Goal: Book appointment/travel/reservation

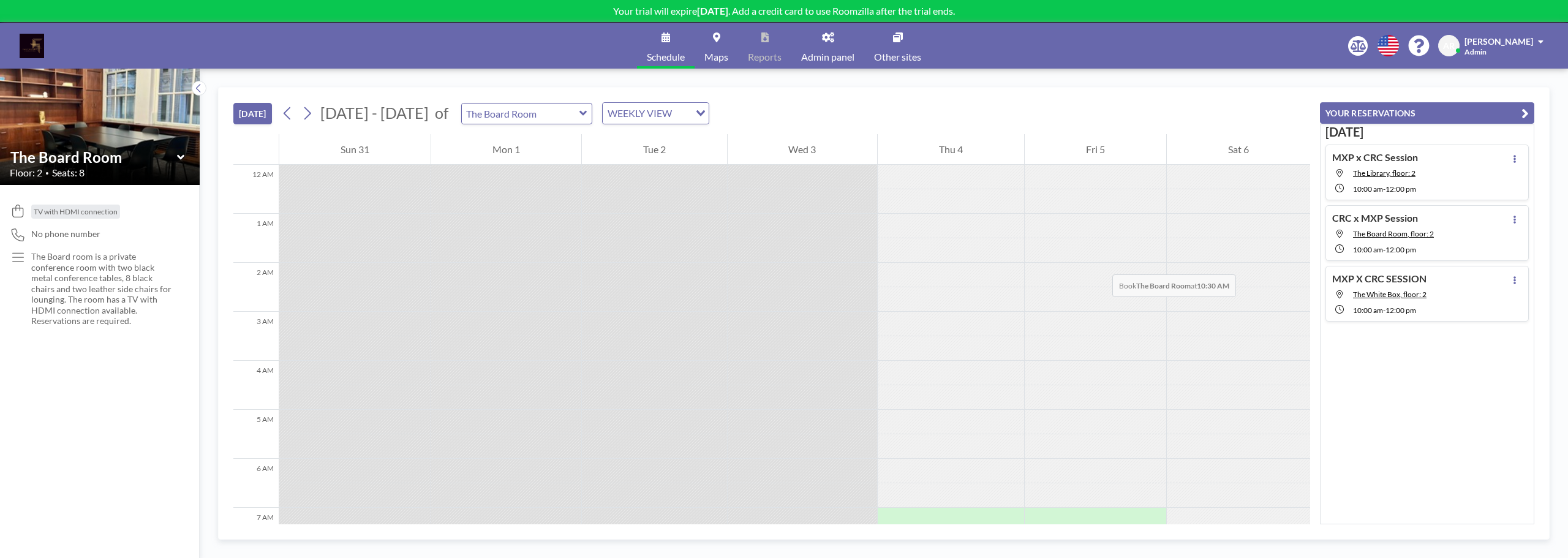
scroll to position [416, 0]
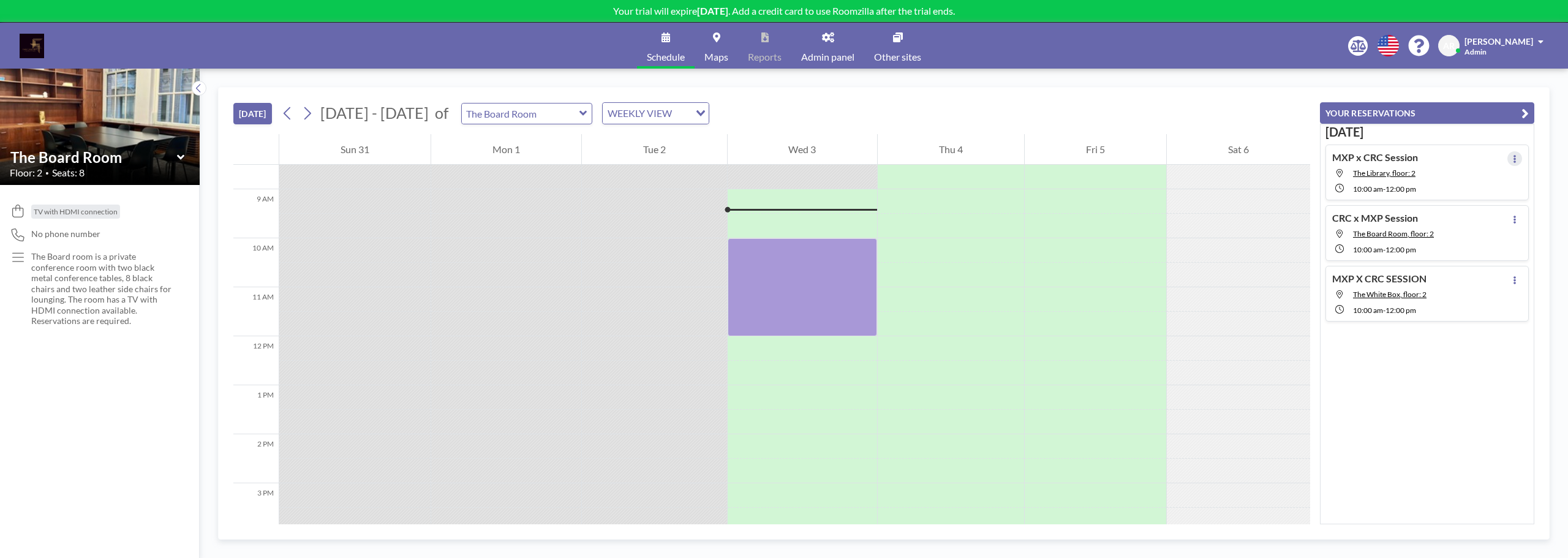
click at [1512, 162] on icon at bounding box center [1515, 159] width 5 height 8
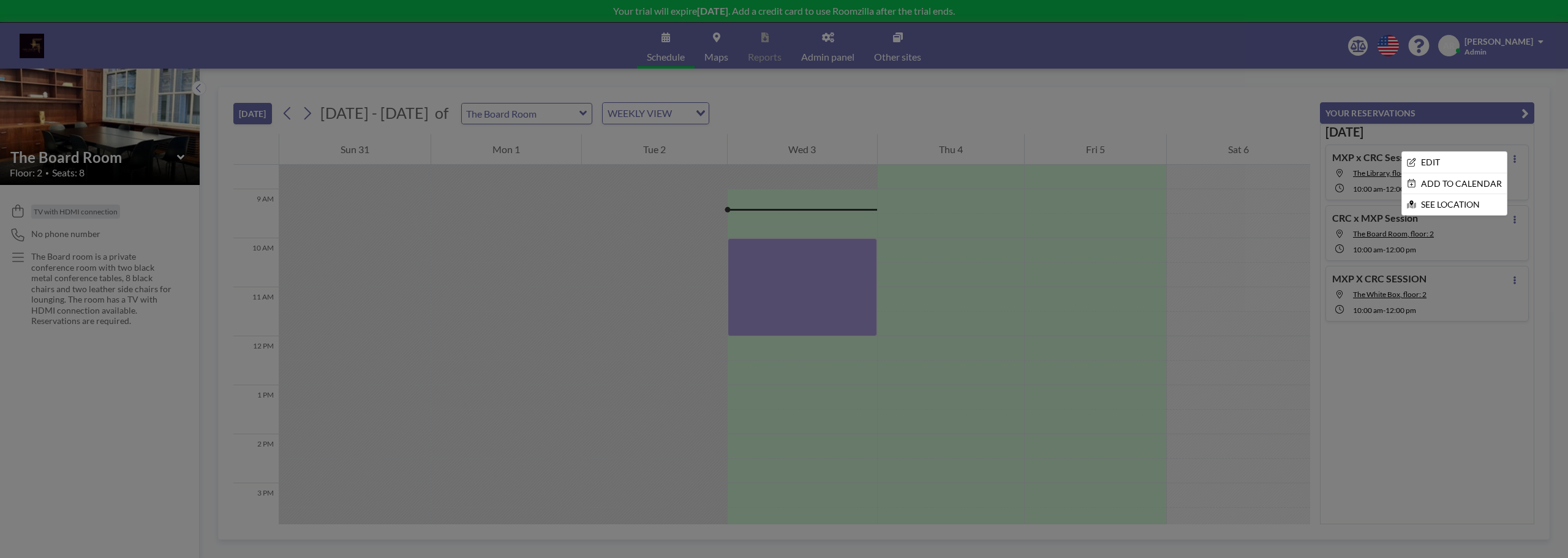
click at [1387, 398] on div at bounding box center [784, 279] width 1568 height 558
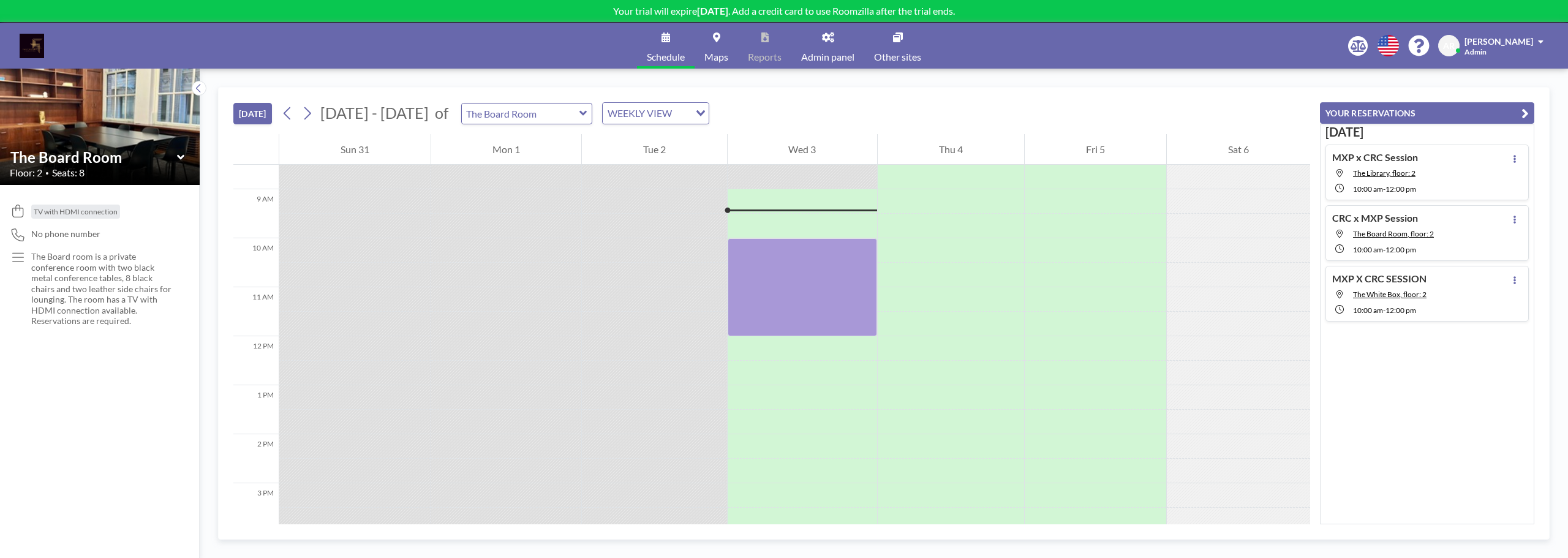
click at [675, 48] on link "Schedule" at bounding box center [665, 45] width 57 height 46
click at [1412, 230] on span "The Board Room, floor: 2" at bounding box center [1393, 233] width 81 height 9
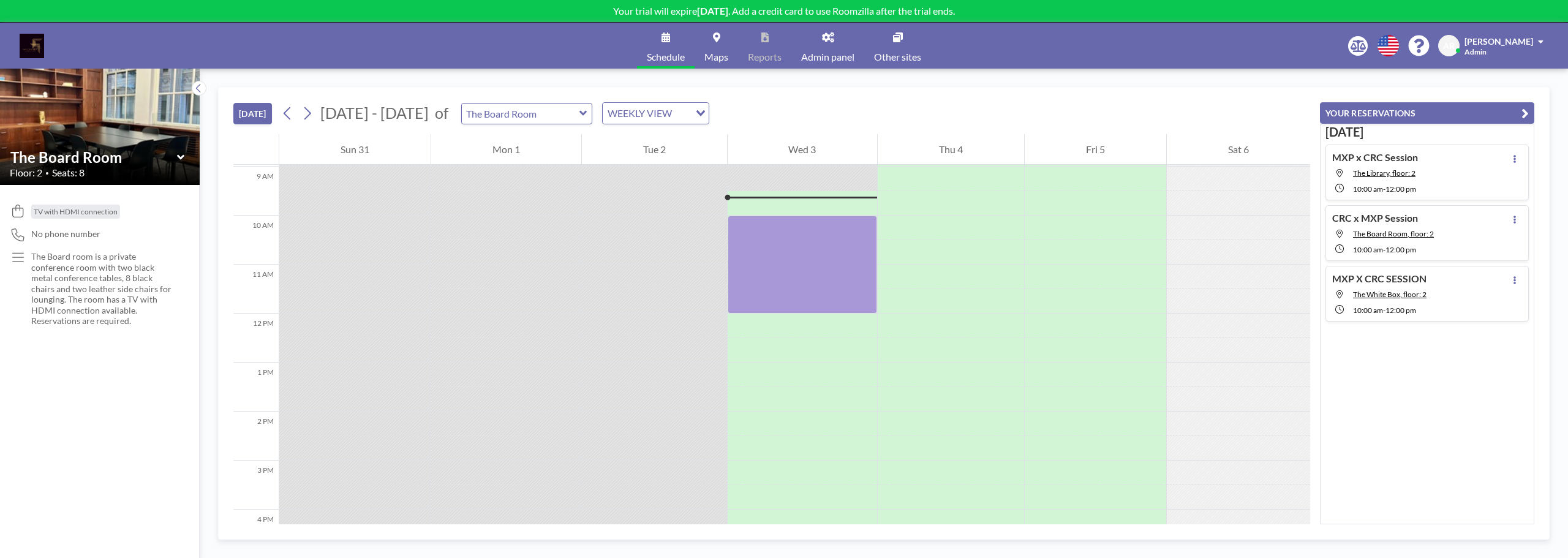
scroll to position [441, 0]
click at [1523, 113] on icon "button" at bounding box center [1524, 113] width 7 height 15
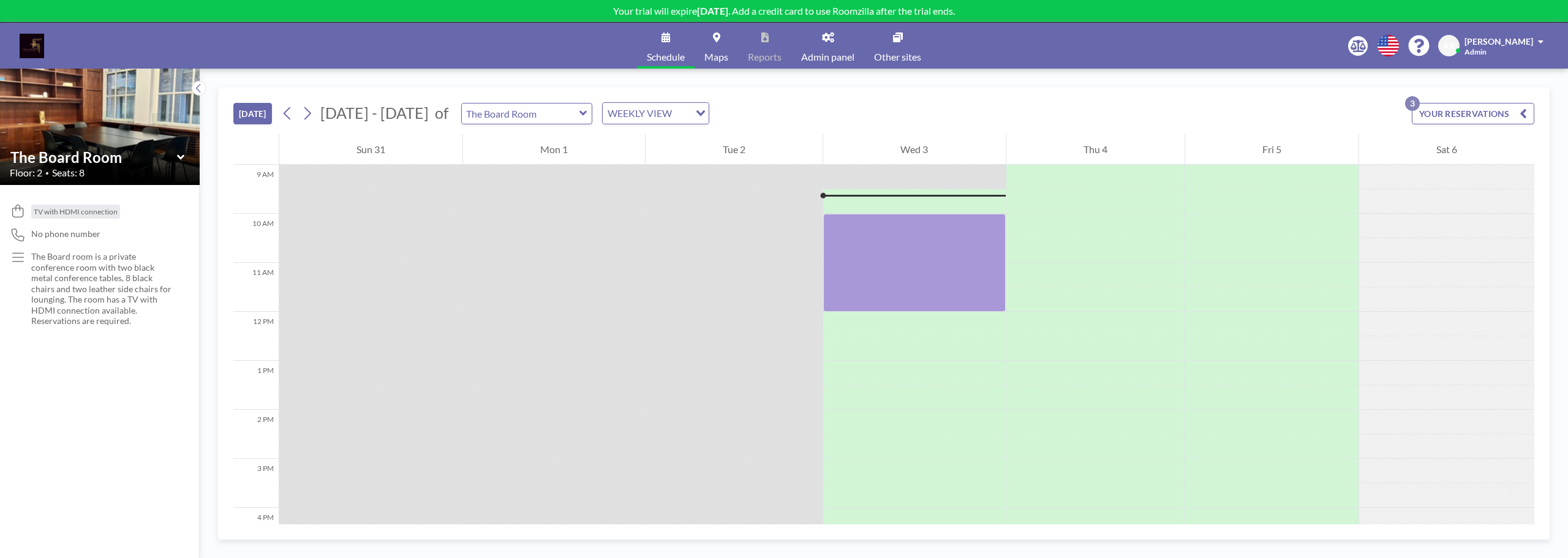
click at [1475, 112] on button "YOUR RESERVATIONS 3" at bounding box center [1472, 113] width 122 height 21
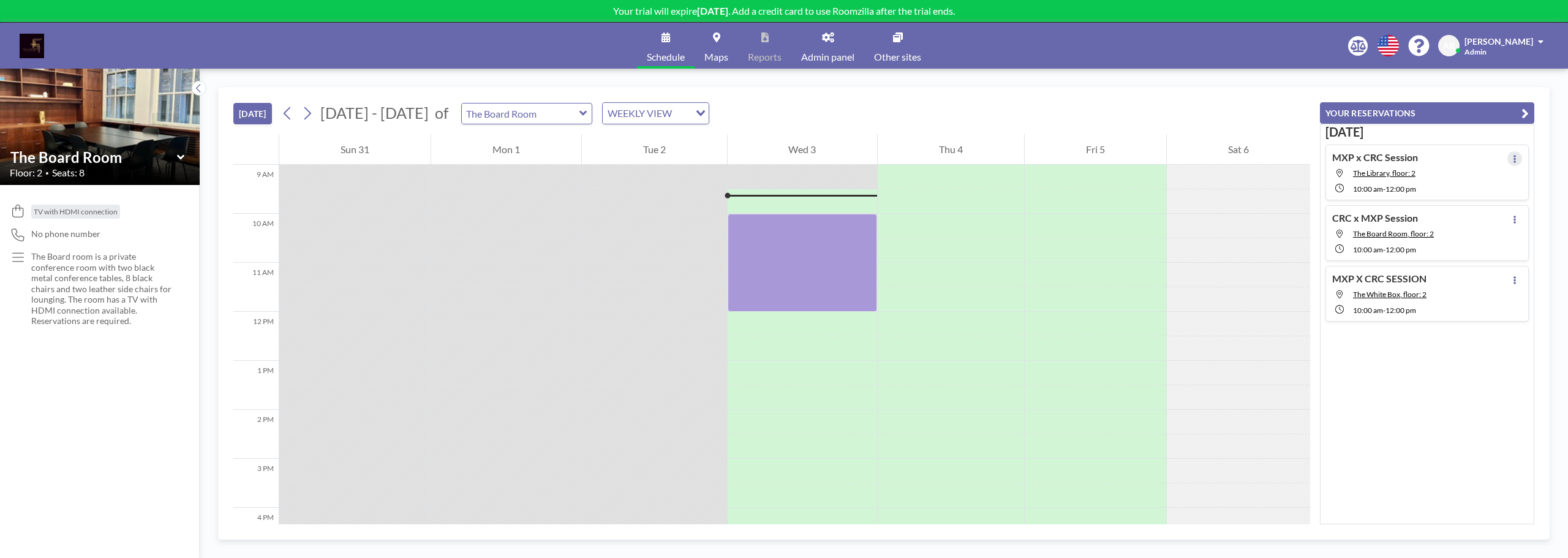
click at [1512, 158] on icon at bounding box center [1515, 159] width 5 height 8
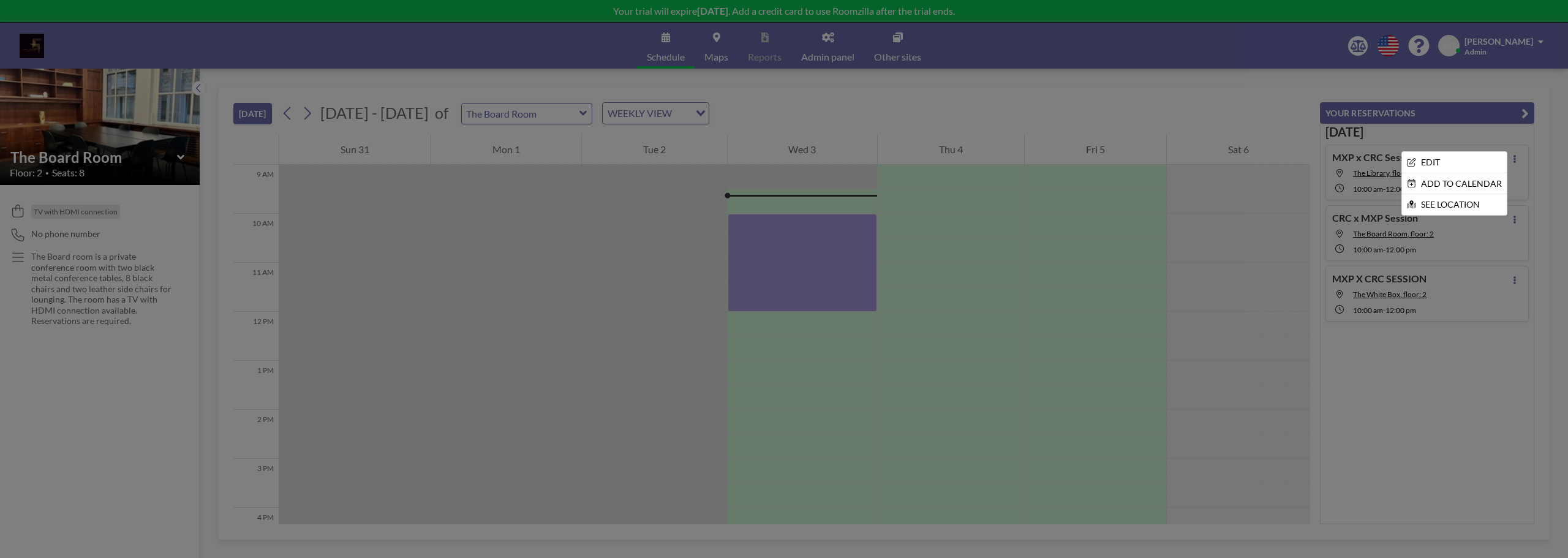
click at [1383, 396] on div at bounding box center [784, 279] width 1568 height 558
